Goal: Find contact information: Find contact information

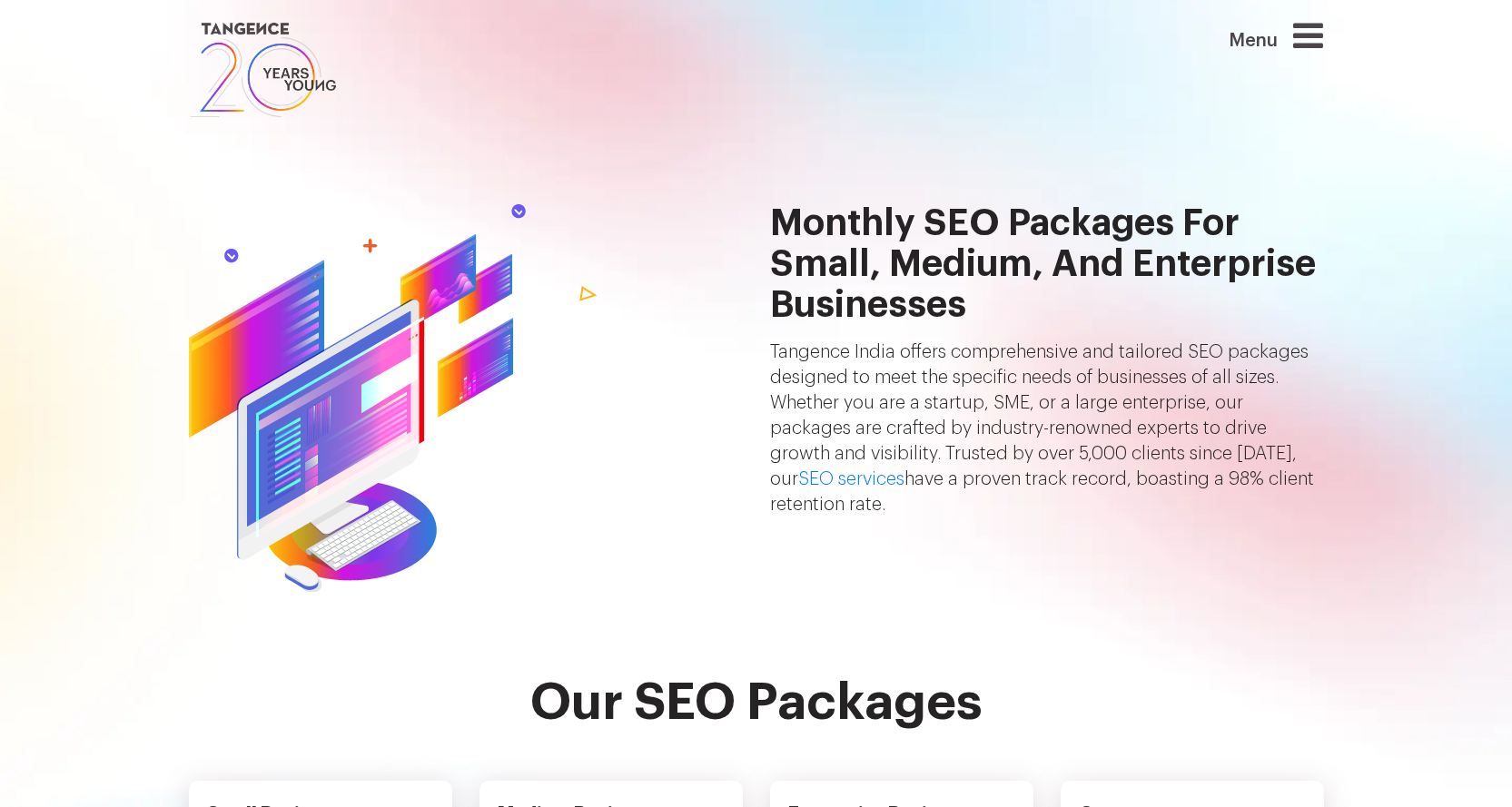
click at [977, 273] on h2 "Monthly SEO Packages for Small, Medium, and Enterprise Businesses" at bounding box center [1047, 271] width 554 height 136
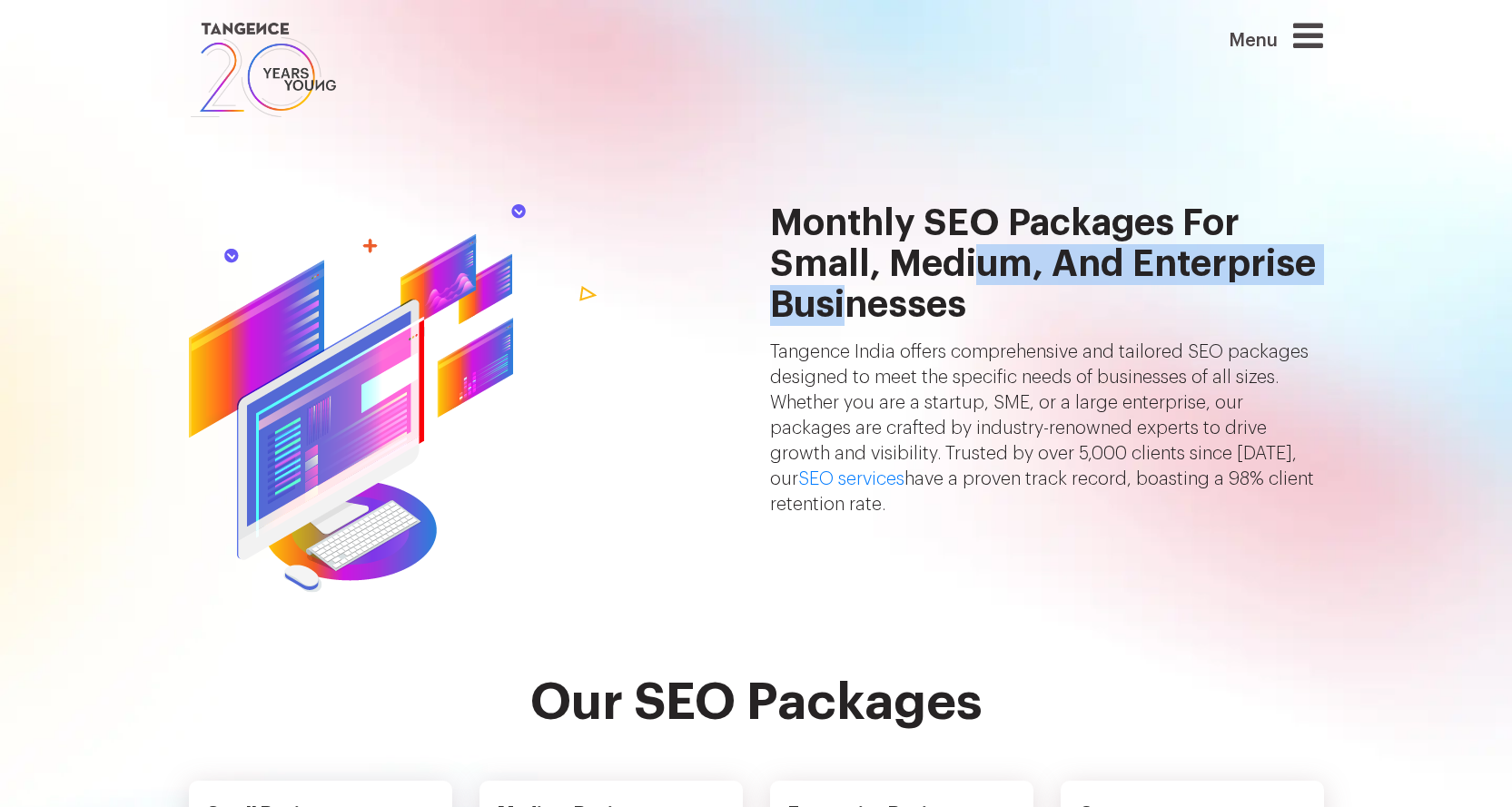
click at [977, 273] on h2 "Monthly SEO Packages for Small, Medium, and Enterprise Businesses" at bounding box center [1047, 271] width 554 height 136
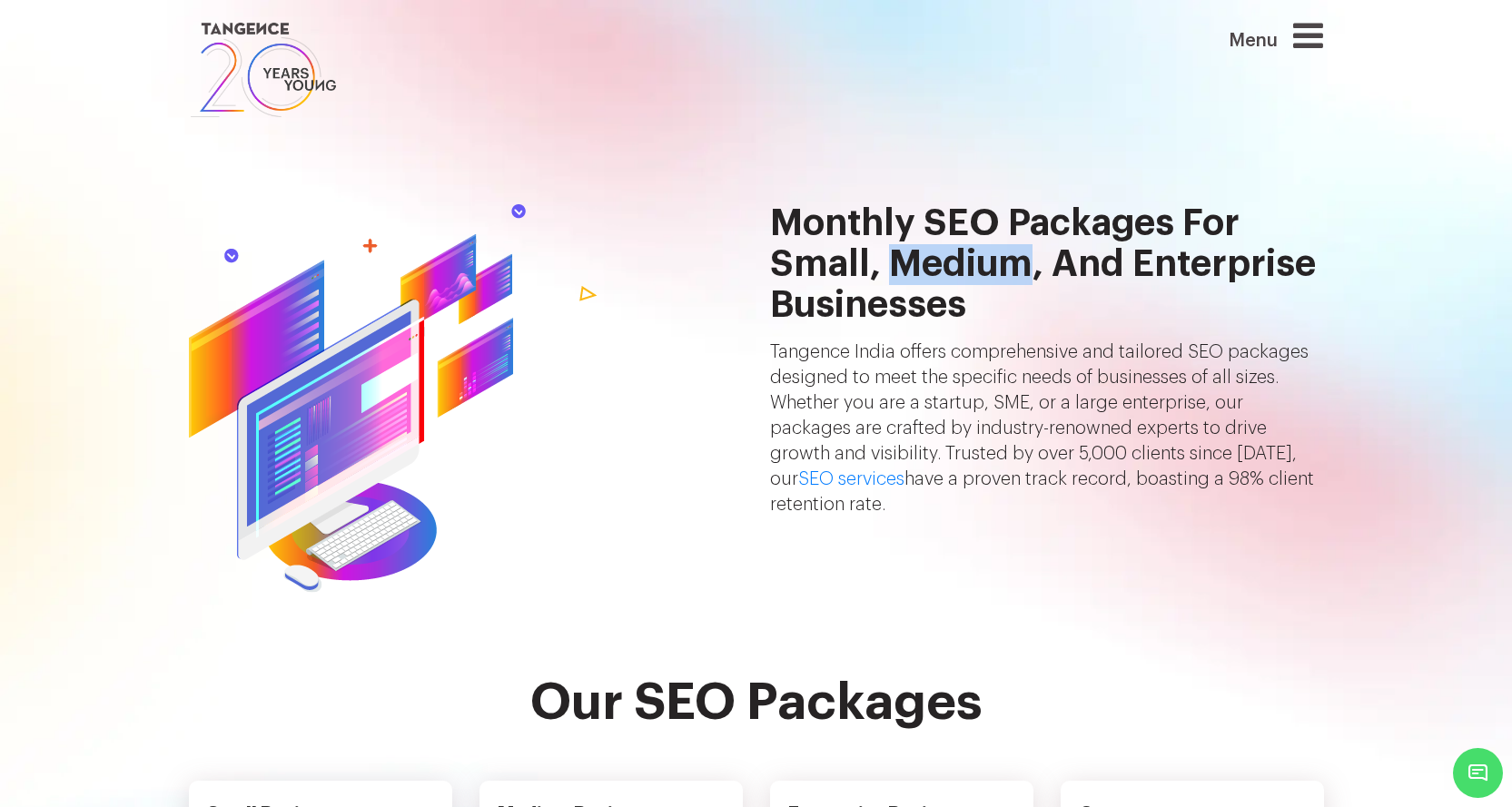
drag, startPoint x: 668, startPoint y: 99, endPoint x: 527, endPoint y: 81, distance: 142.1
click at [527, 81] on link at bounding box center [660, 69] width 942 height 104
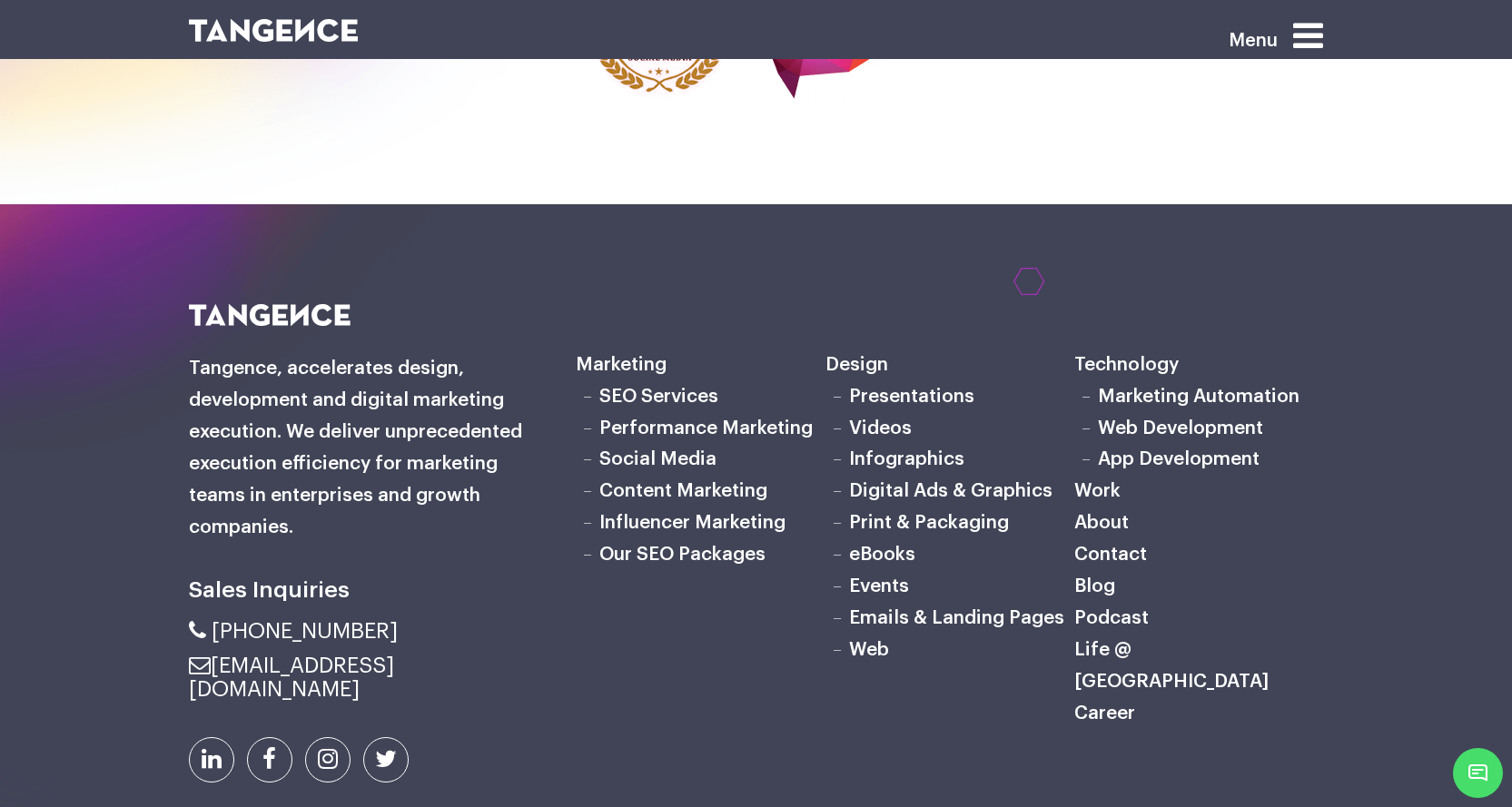
scroll to position [6064, 0]
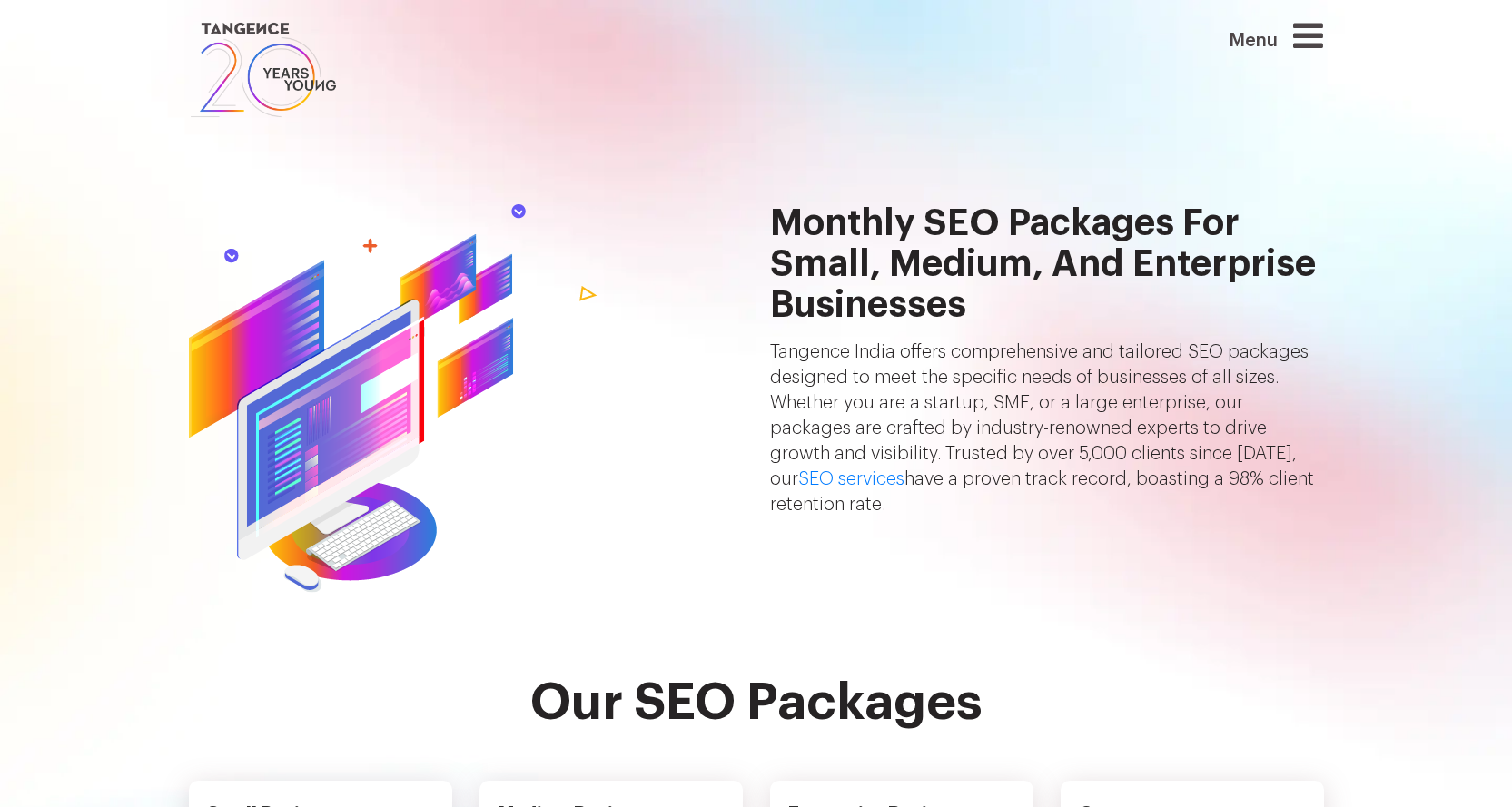
click at [1309, 39] on icon at bounding box center [1308, 35] width 30 height 35
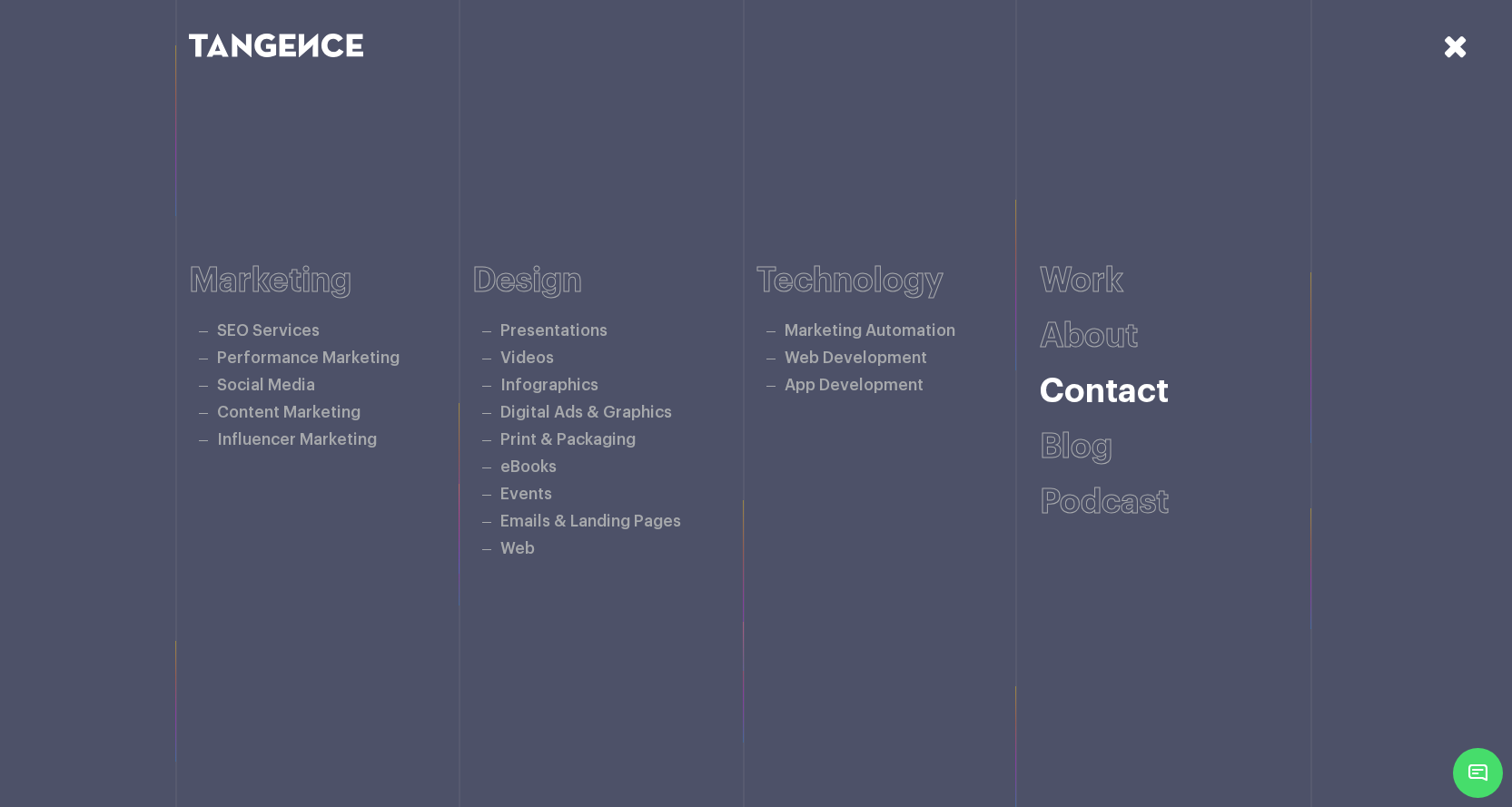
click at [1113, 394] on link "Contact" at bounding box center [1104, 391] width 129 height 34
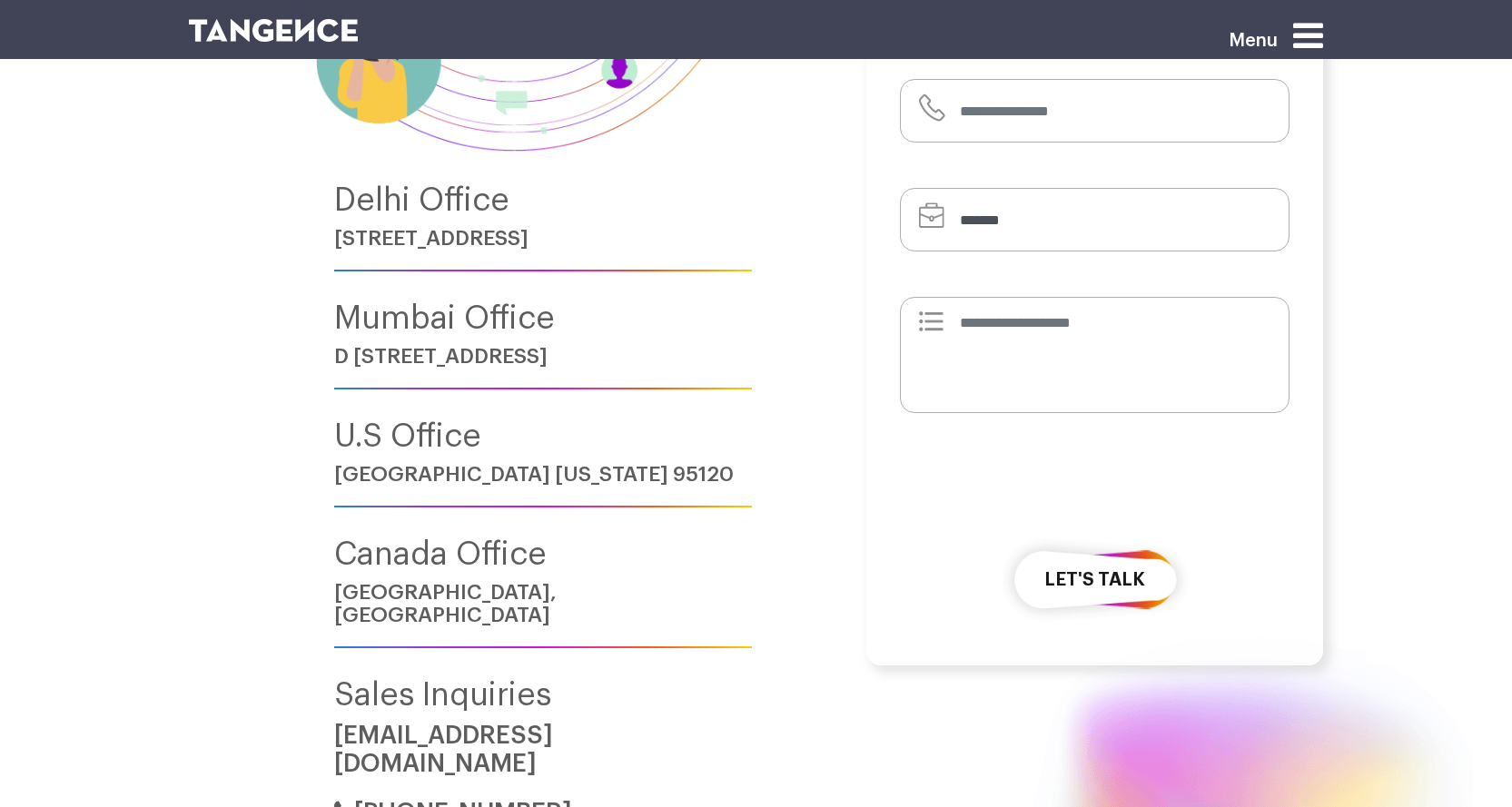
scroll to position [272, 0]
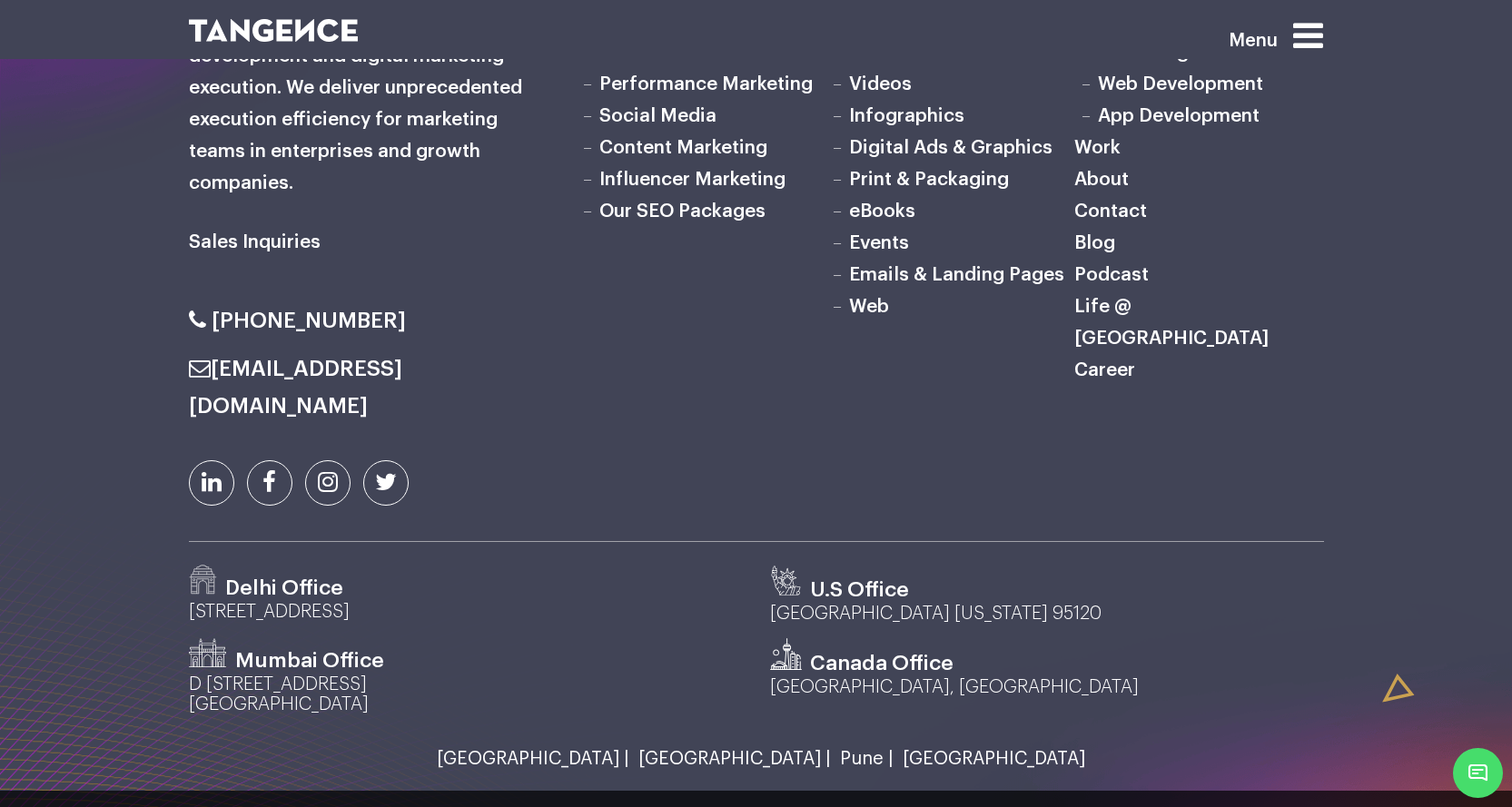
scroll to position [3625, 0]
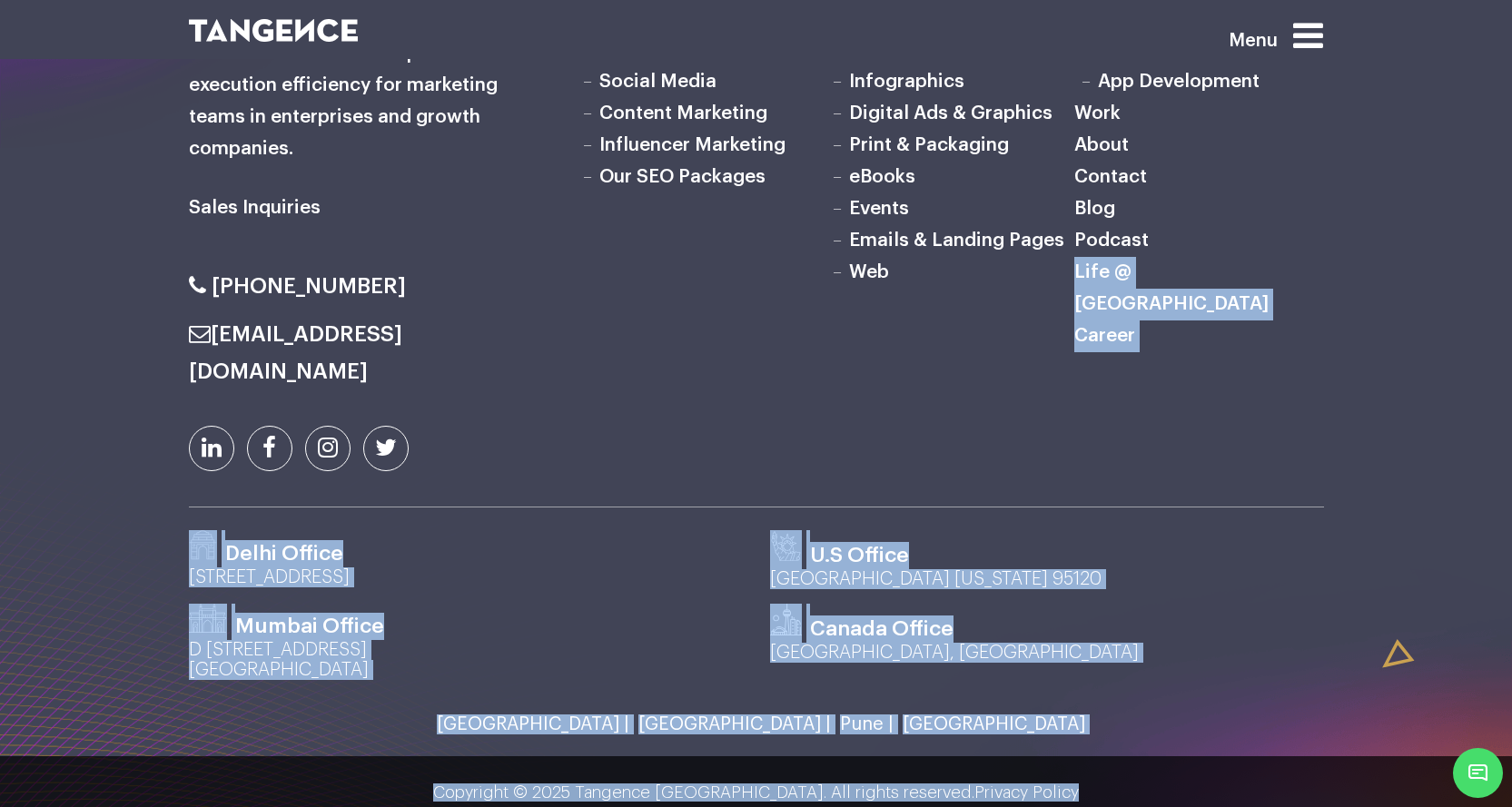
drag, startPoint x: 1509, startPoint y: 763, endPoint x: 1512, endPoint y: 234, distance: 529.0
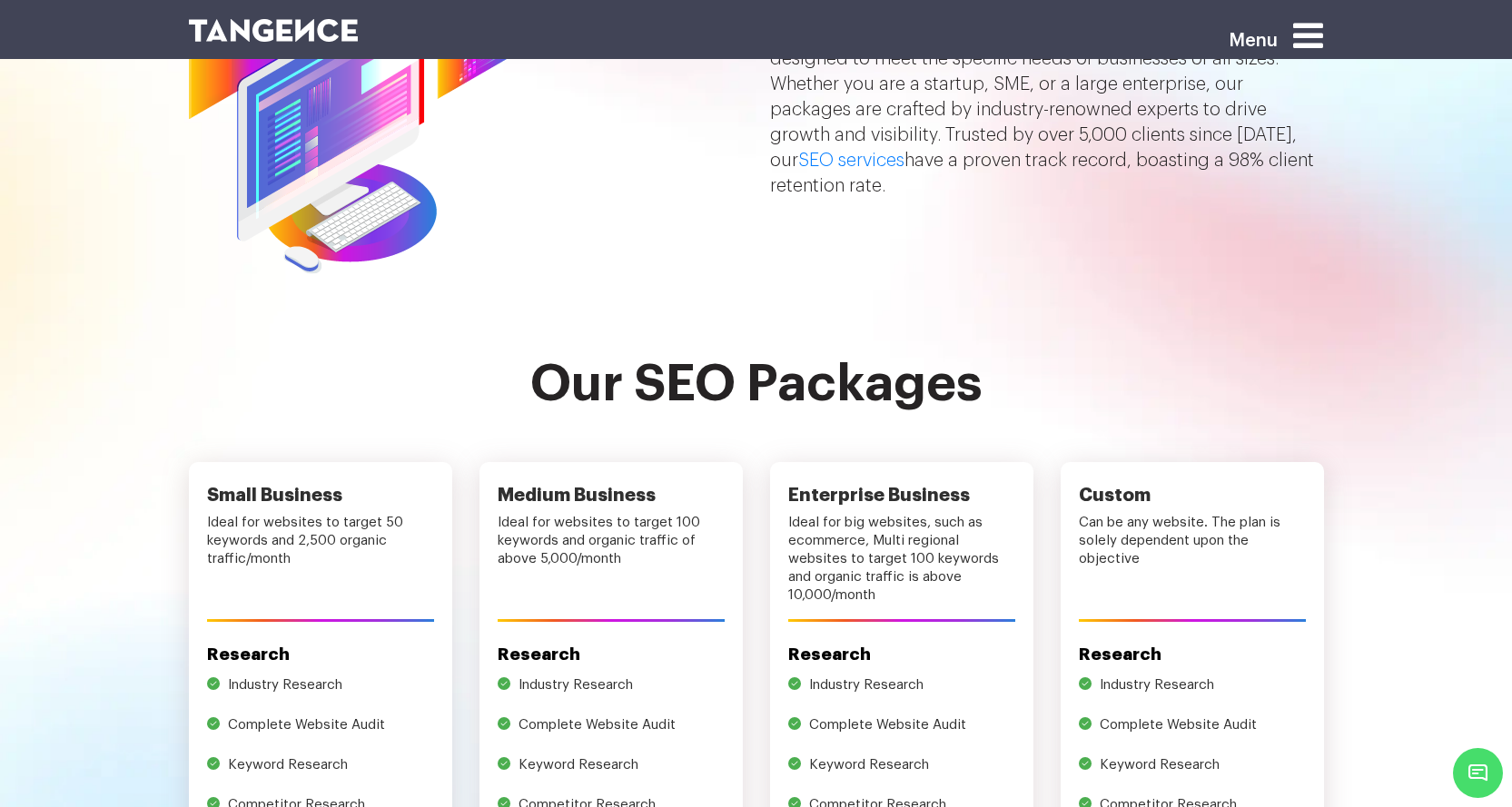
scroll to position [0, 0]
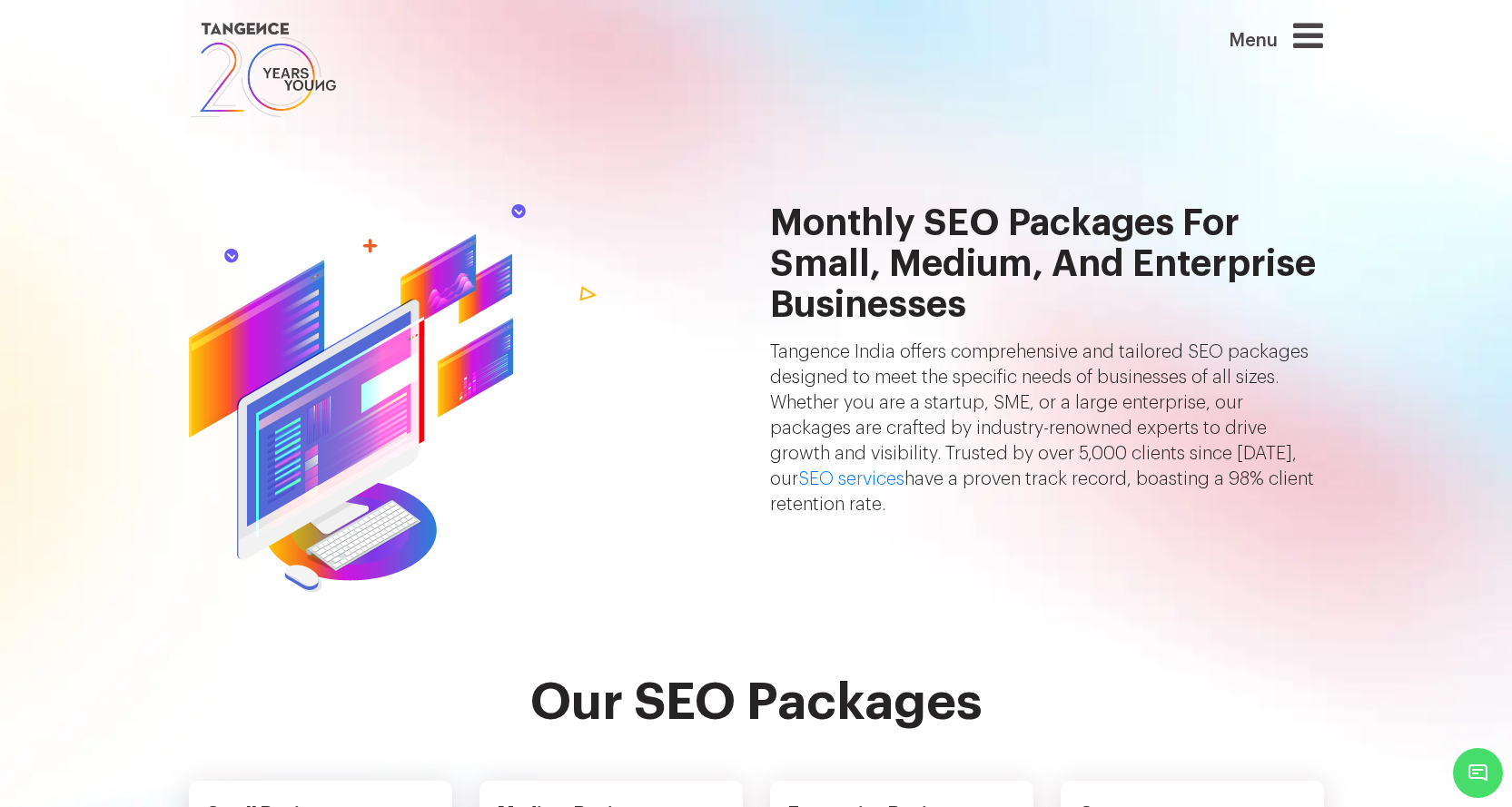
click at [2, 359] on section "Monthly SEO Packages for Small, Medium, and Enterprise Businesses Tangence [GEO…" at bounding box center [756, 358] width 1512 height 472
click at [0, 286] on section "Monthly SEO Packages for Small, Medium, and Enterprise Businesses Tangence [GEO…" at bounding box center [756, 358] width 1512 height 472
